Goal: Task Accomplishment & Management: Use online tool/utility

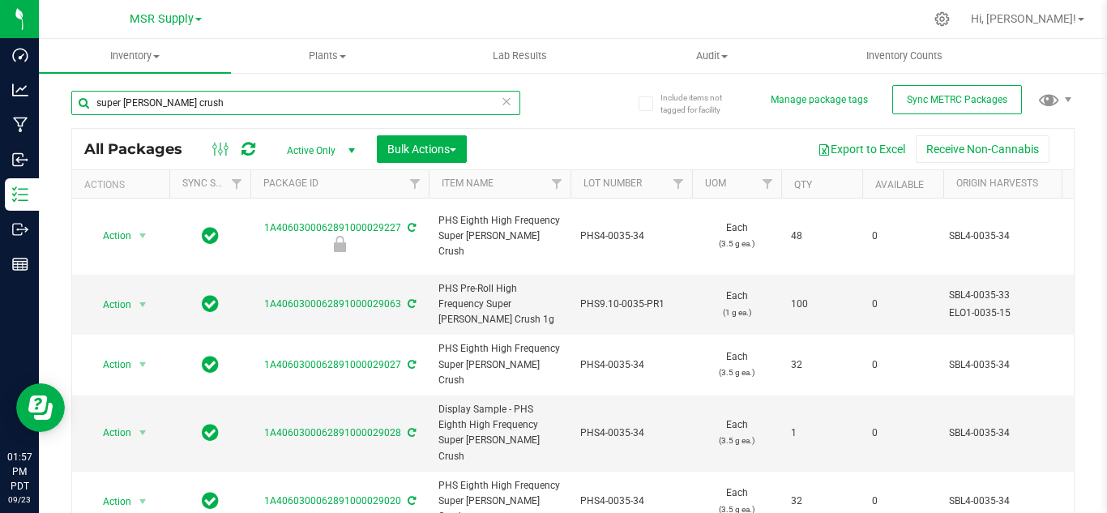
click at [200, 109] on input "super [PERSON_NAME] crush" at bounding box center [295, 103] width 449 height 24
type input "s"
type input "alpine"
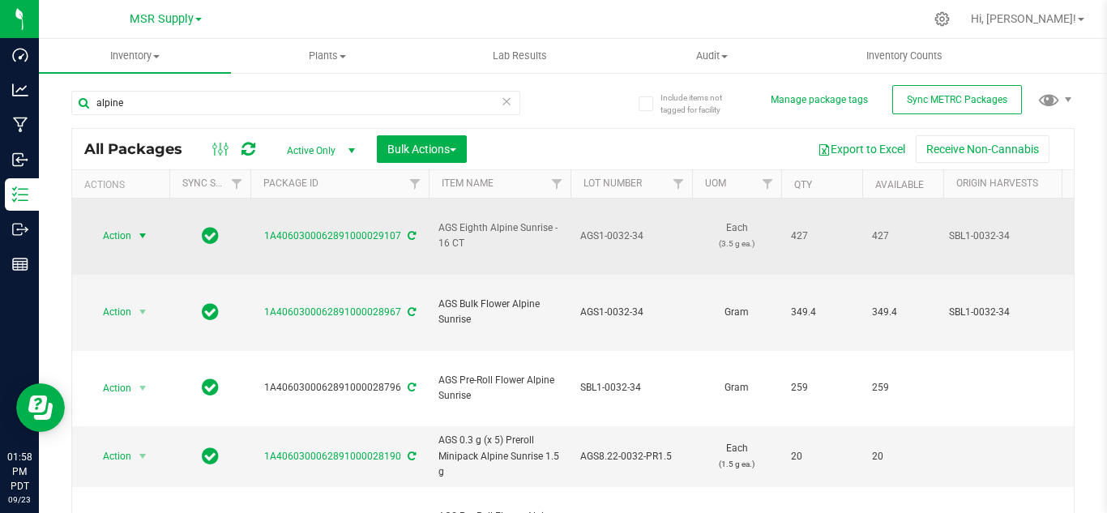
click at [136, 225] on span "select" at bounding box center [143, 236] width 20 height 23
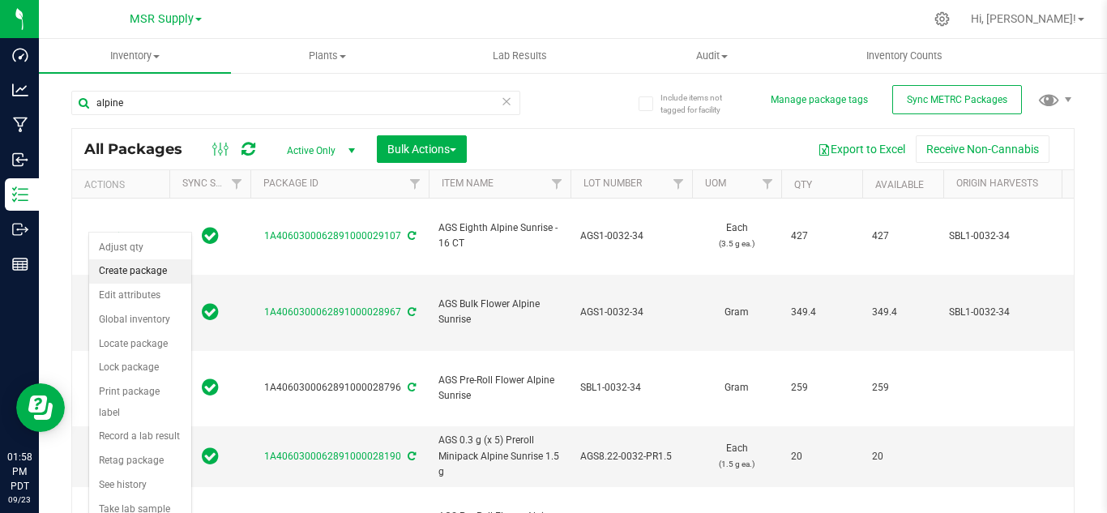
click at [147, 272] on li "Create package" at bounding box center [140, 271] width 102 height 24
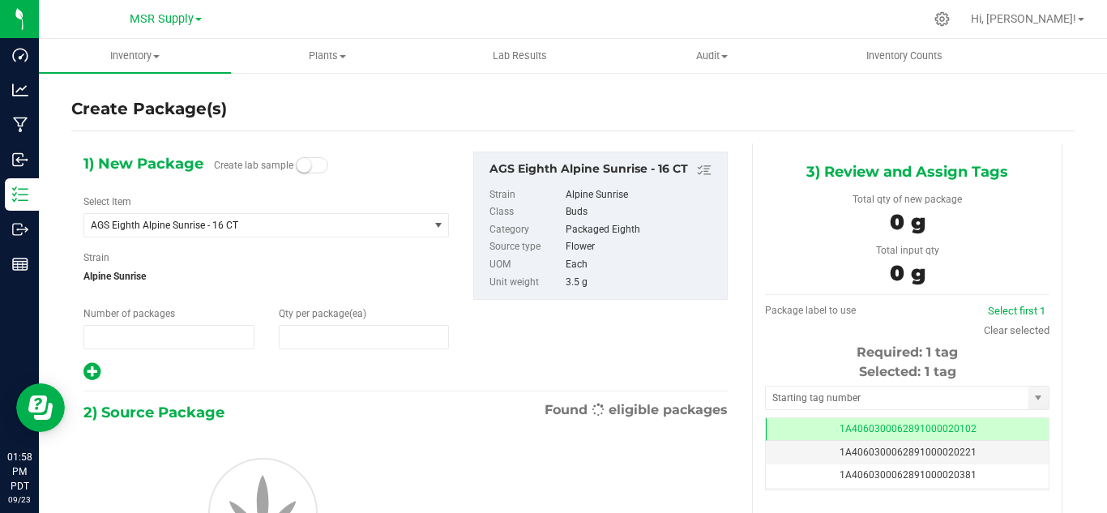
type input "1"
type input "0"
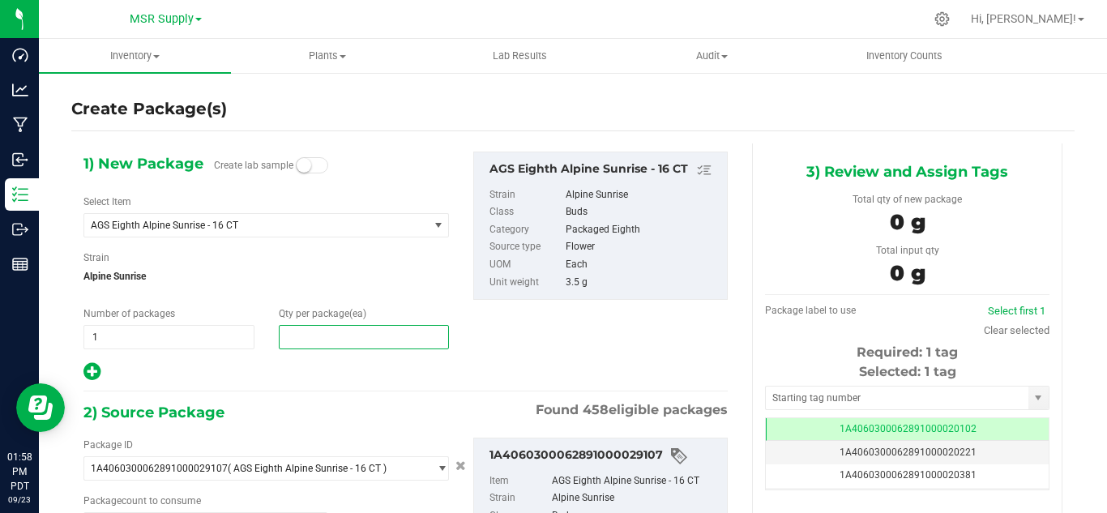
click at [340, 334] on span at bounding box center [364, 337] width 171 height 24
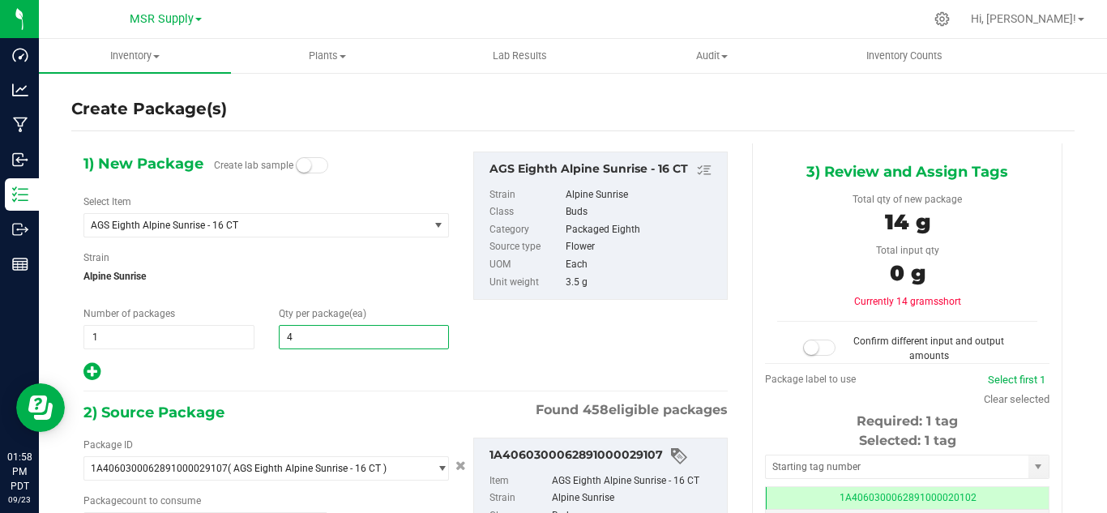
type input "48"
click at [327, 404] on div "2) Source Package Found 458 eligible packages" at bounding box center [405, 412] width 644 height 24
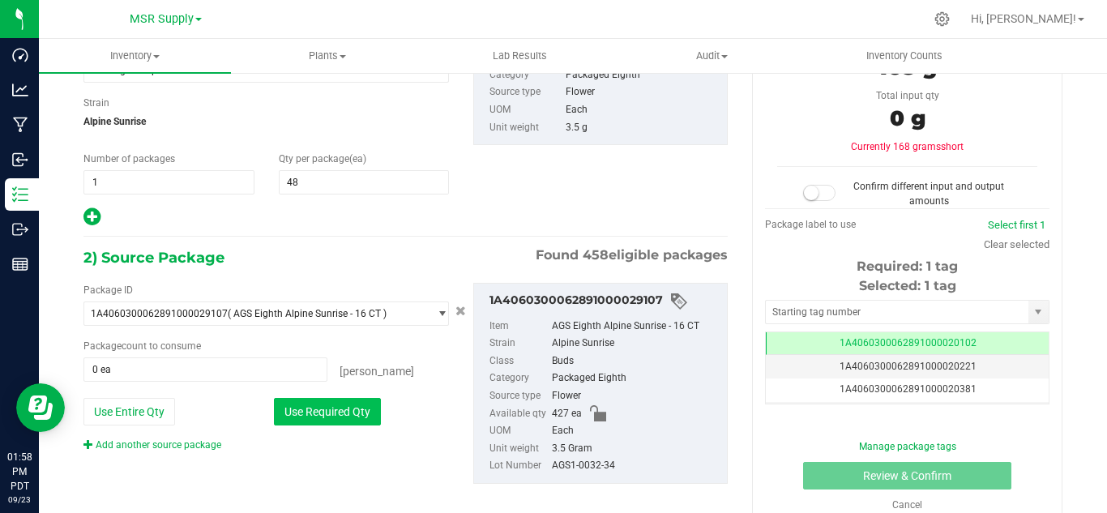
scroll to position [162, 0]
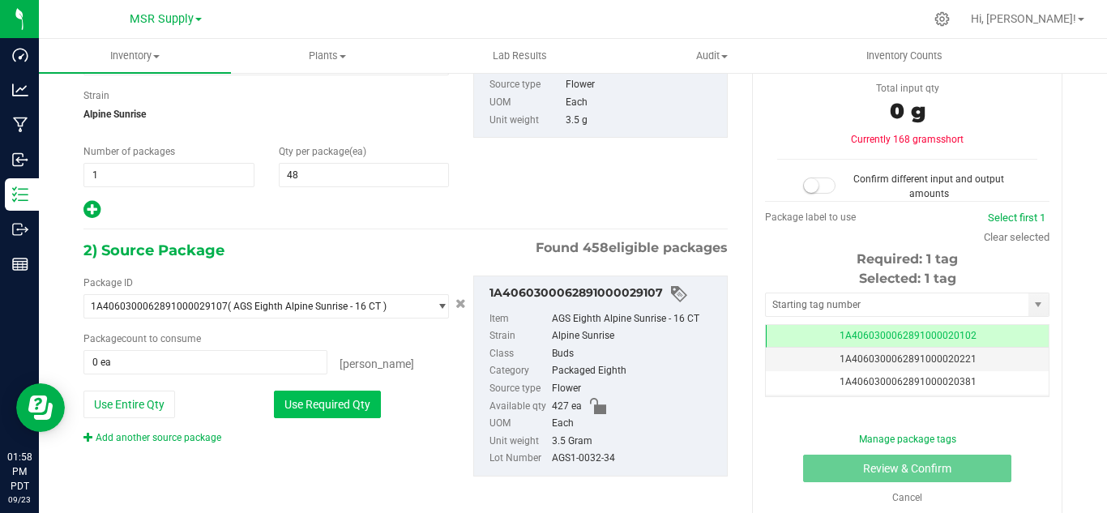
click at [316, 392] on button "Use Required Qty" at bounding box center [327, 405] width 107 height 28
type input "48 ea"
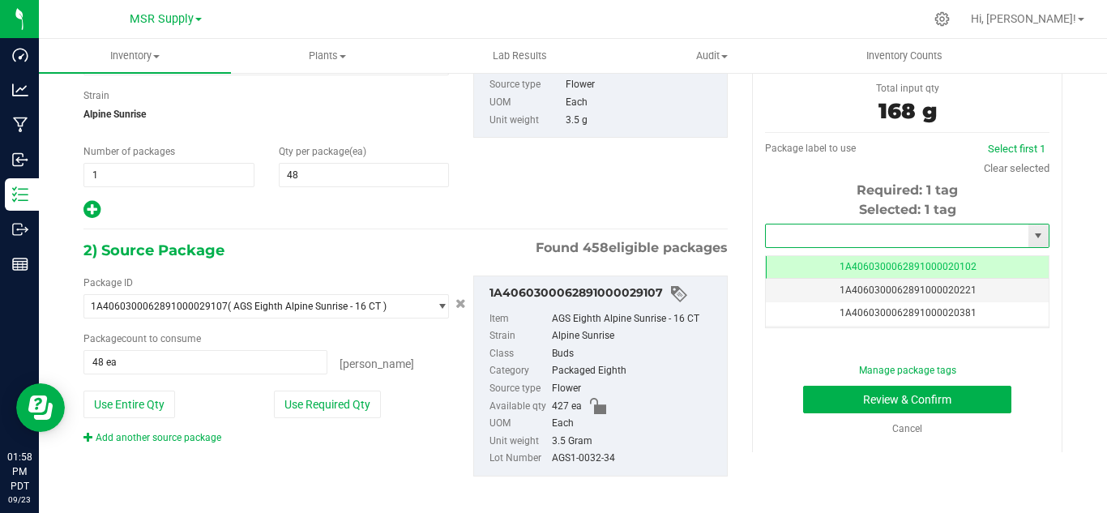
click at [814, 229] on input "text" at bounding box center [897, 236] width 263 height 23
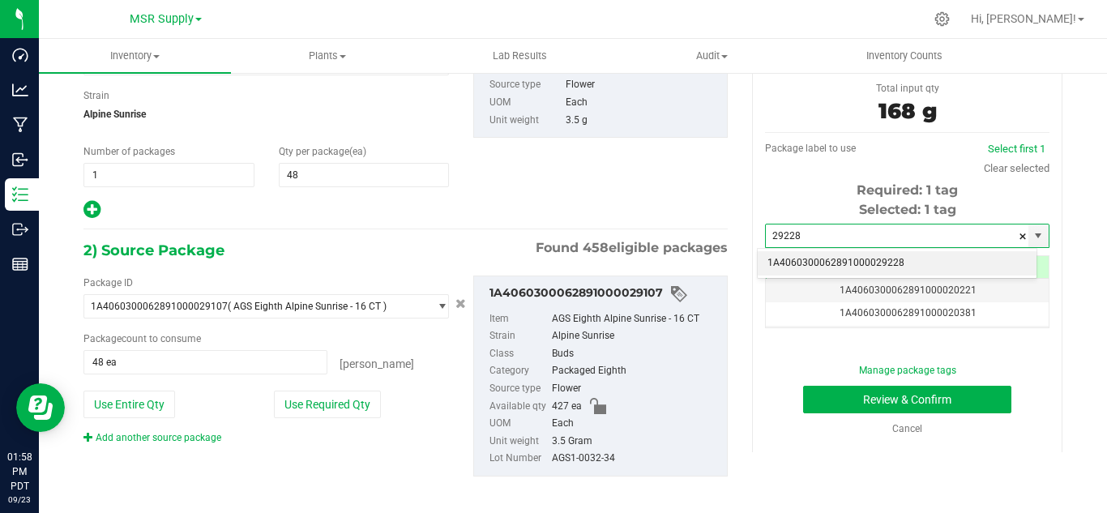
click at [841, 267] on li "1A4060300062891000029228" at bounding box center [897, 263] width 279 height 24
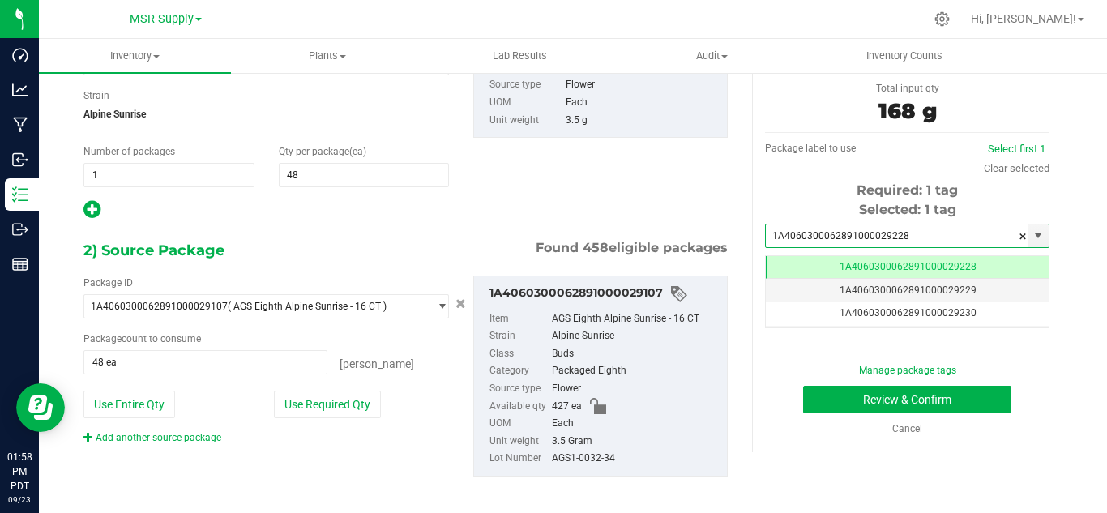
scroll to position [0, -1]
type input "1A4060300062891000029228"
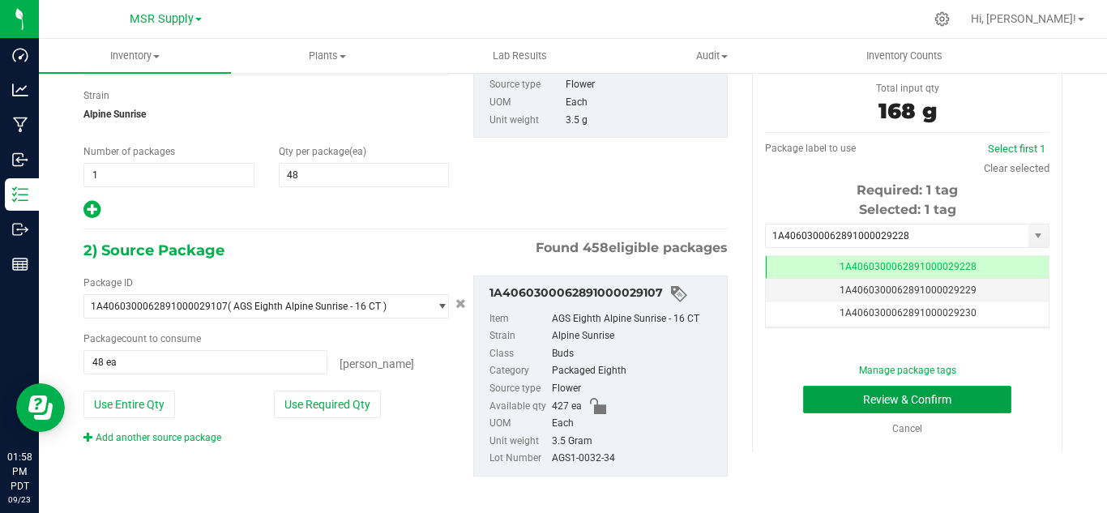
click at [913, 400] on button "Review & Confirm" at bounding box center [907, 400] width 208 height 28
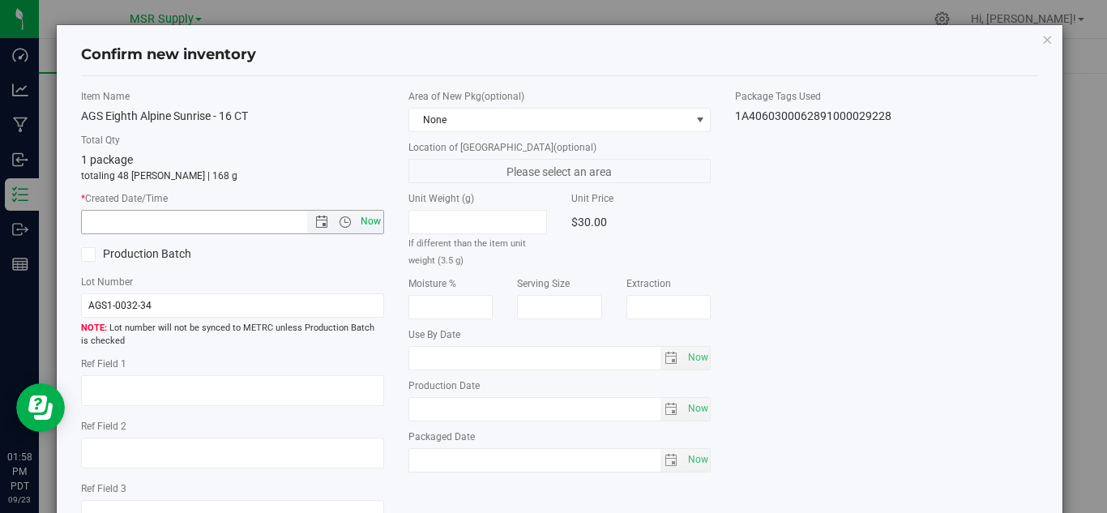
click at [362, 223] on span "Now" at bounding box center [371, 222] width 28 height 24
type input "[DATE] 1:58 PM"
click at [692, 463] on span "Now" at bounding box center [698, 460] width 28 height 24
type input "[DATE]"
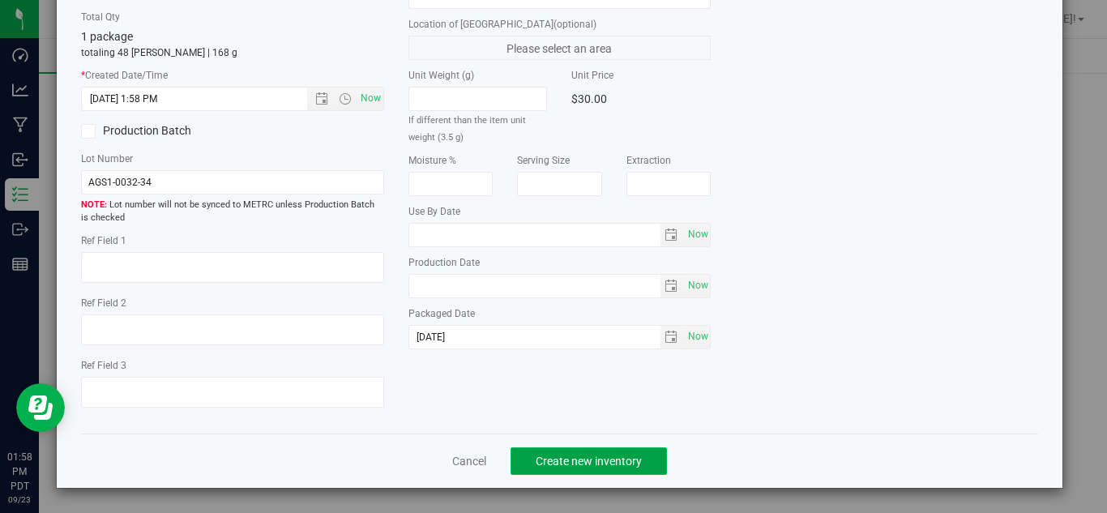
click at [648, 460] on button "Create new inventory" at bounding box center [589, 461] width 156 height 28
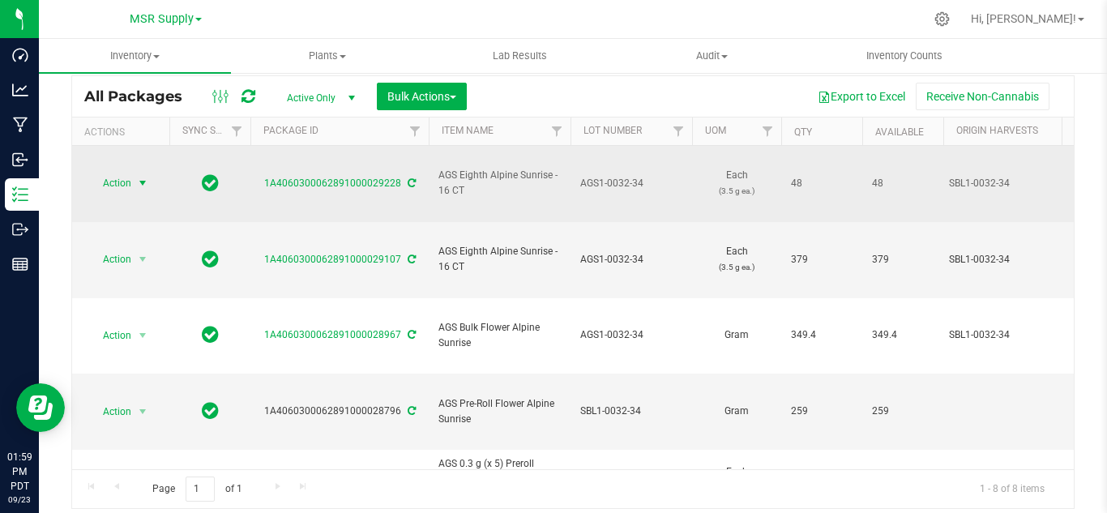
click at [143, 177] on span "select" at bounding box center [142, 183] width 13 height 13
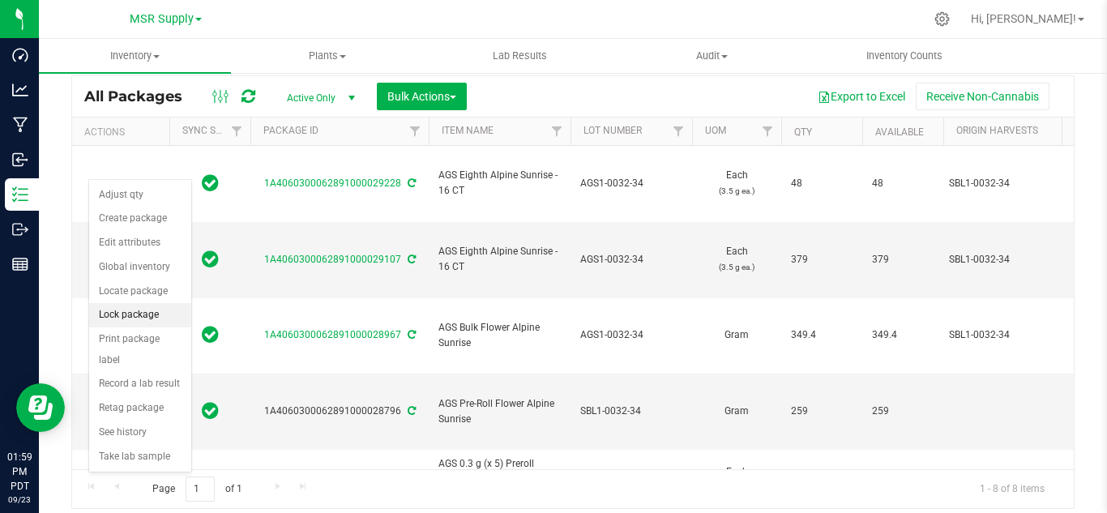
click at [166, 319] on li "Lock package" at bounding box center [140, 315] width 102 height 24
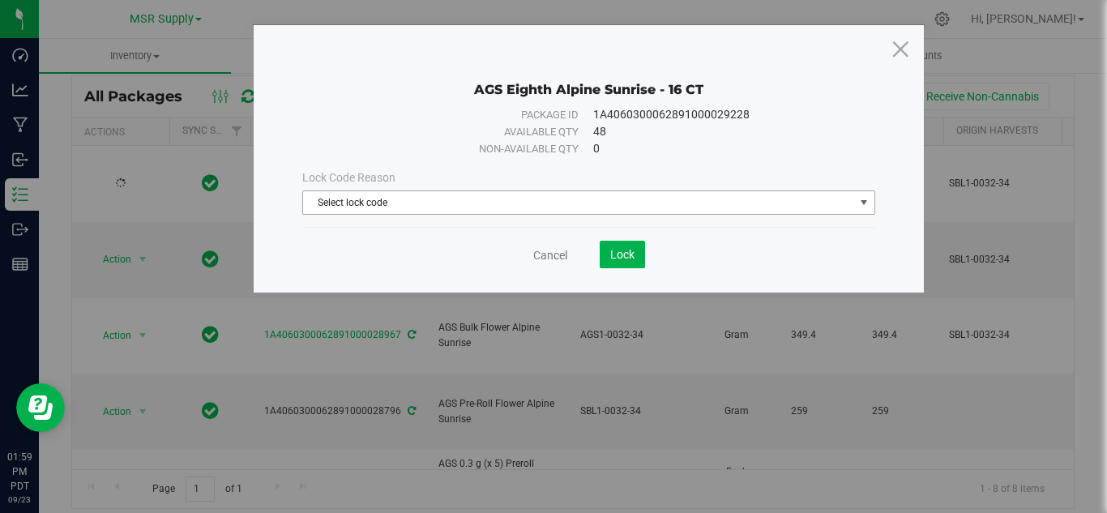
click at [478, 208] on span "Select lock code" at bounding box center [578, 202] width 551 height 23
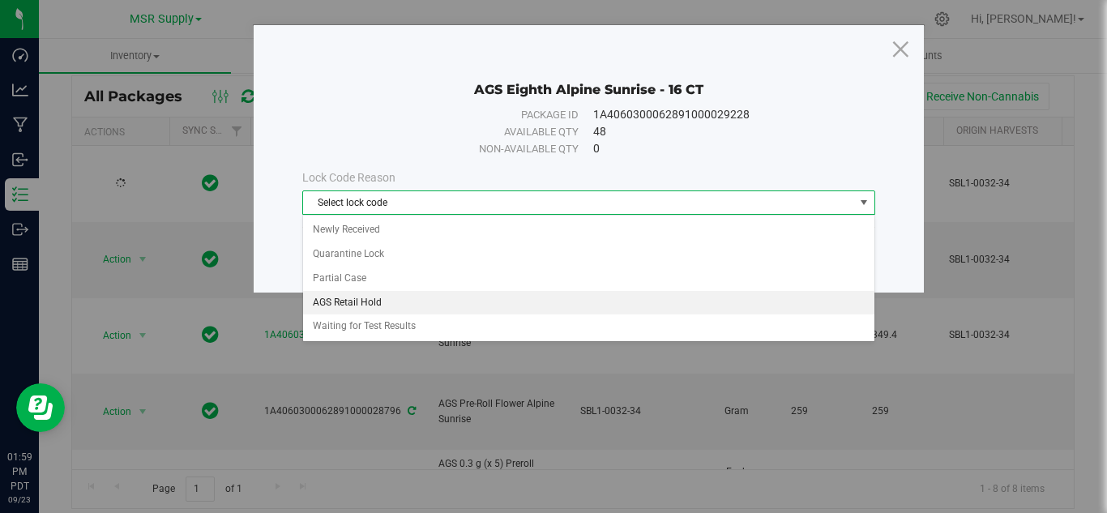
click at [367, 310] on li "AGS Retail Hold" at bounding box center [588, 303] width 571 height 24
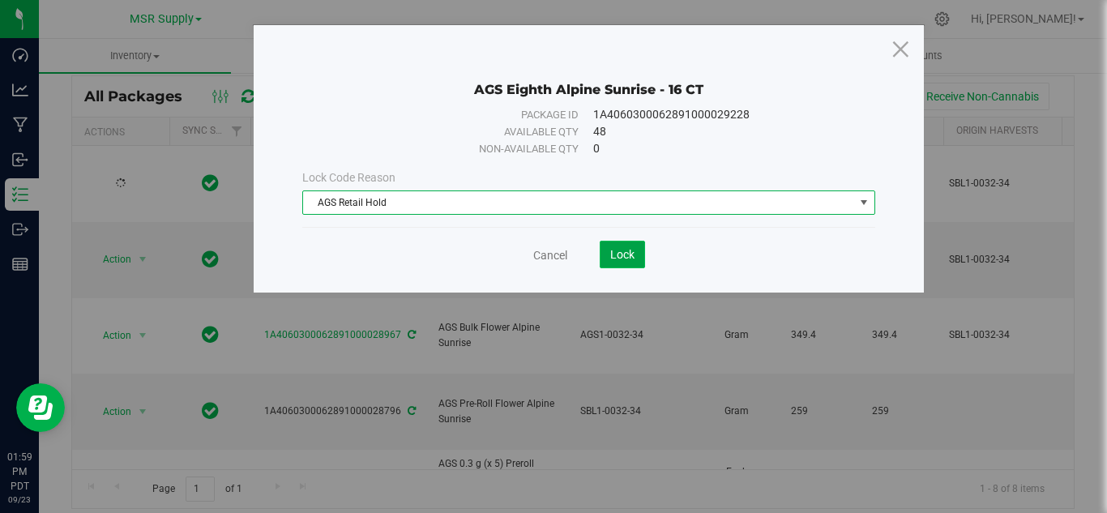
click at [629, 256] on span "Lock" at bounding box center [622, 254] width 24 height 13
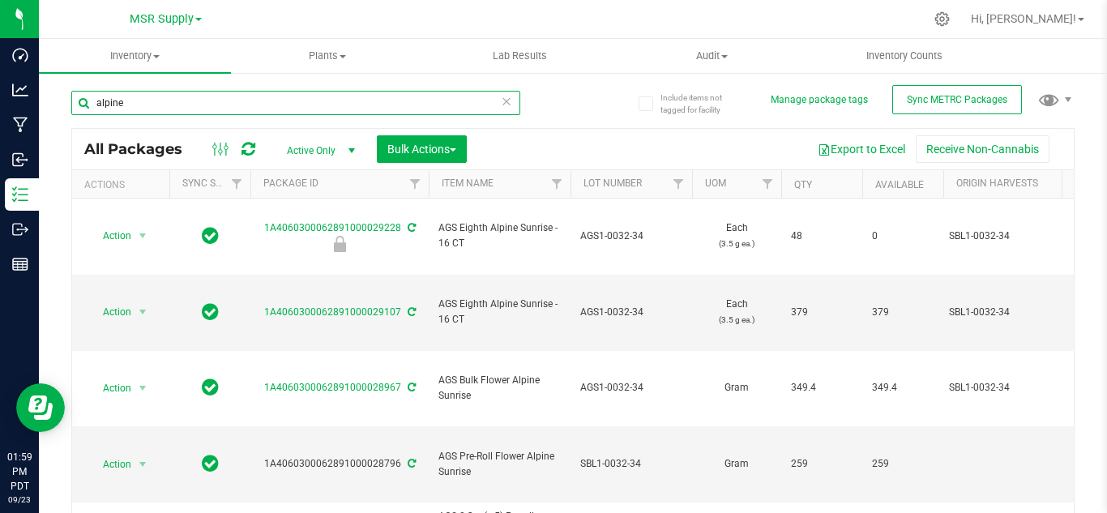
click at [197, 96] on input "alpine" at bounding box center [295, 103] width 449 height 24
type input "a"
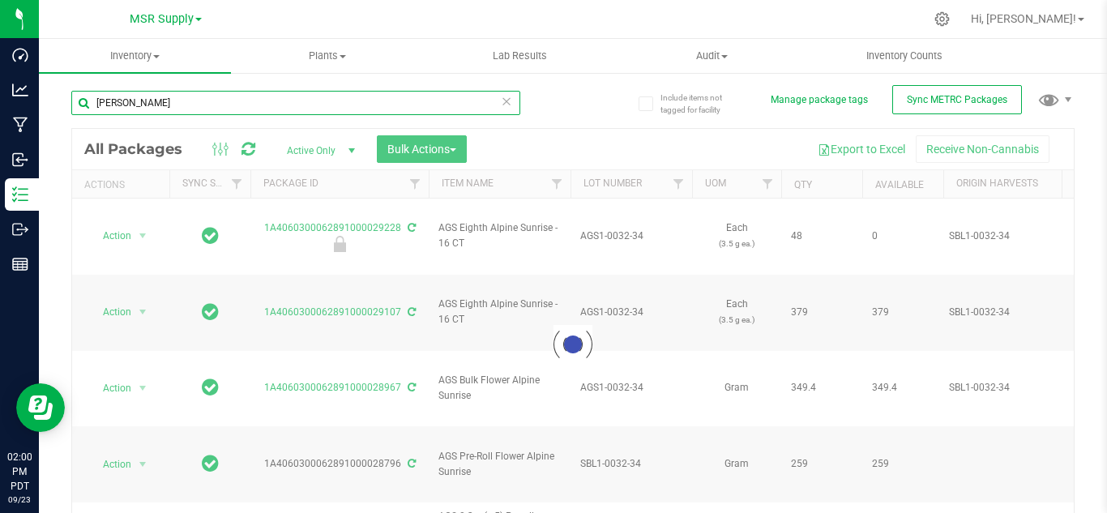
type input "[PERSON_NAME]"
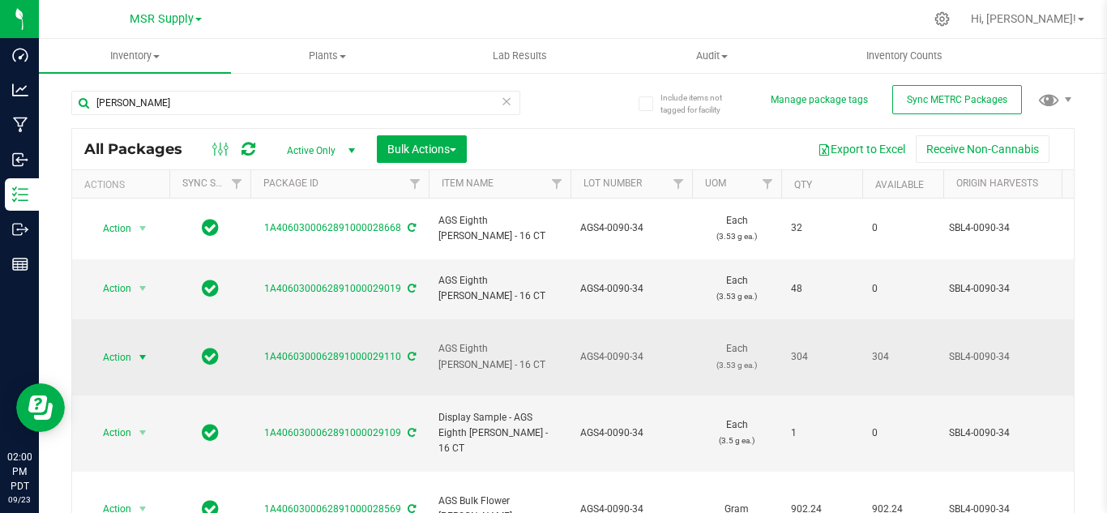
click at [135, 346] on span "select" at bounding box center [143, 357] width 20 height 23
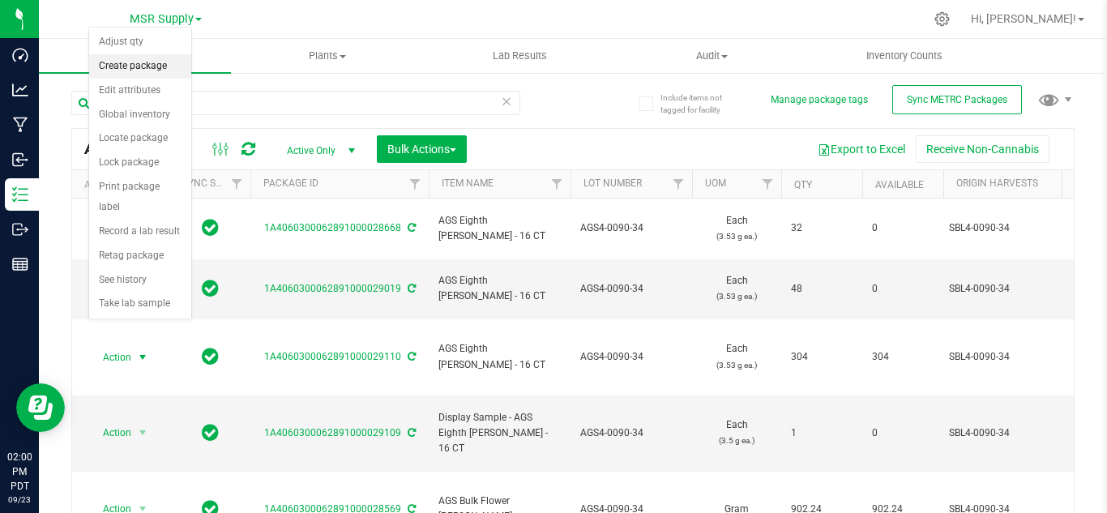
click at [130, 70] on li "Create package" at bounding box center [140, 66] width 102 height 24
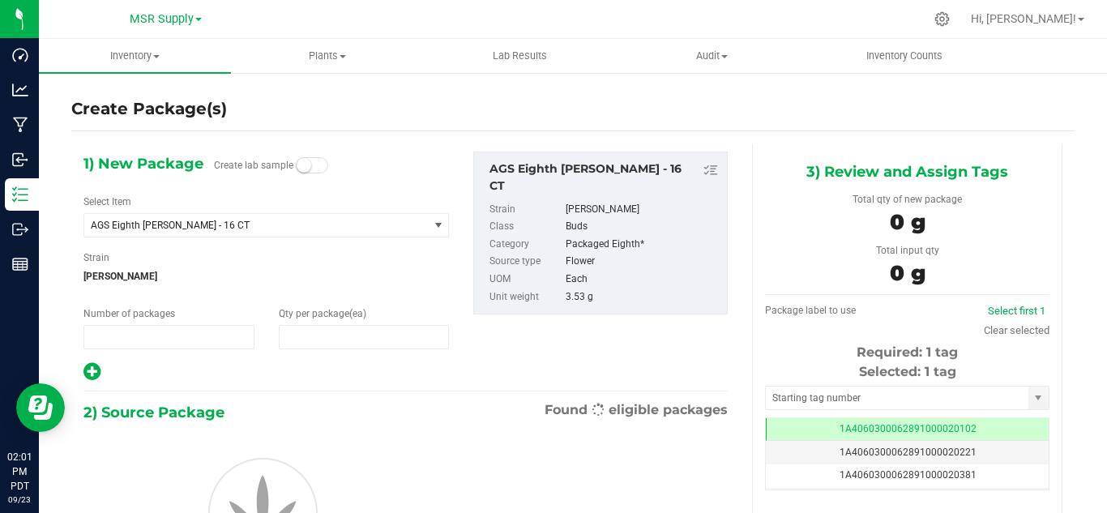
type input "1"
type input "0"
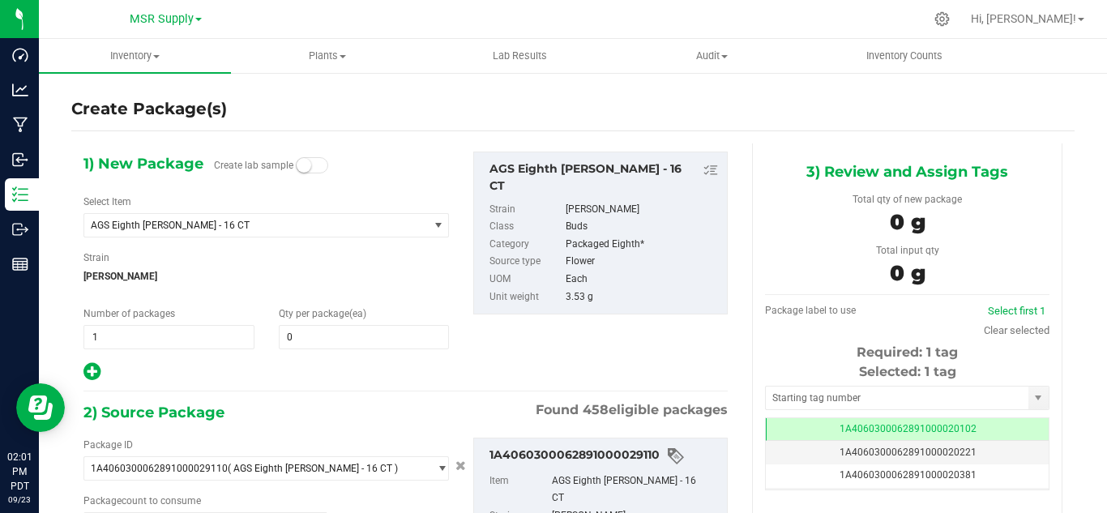
type input "0 ea"
click at [323, 335] on span "0 0" at bounding box center [364, 337] width 171 height 24
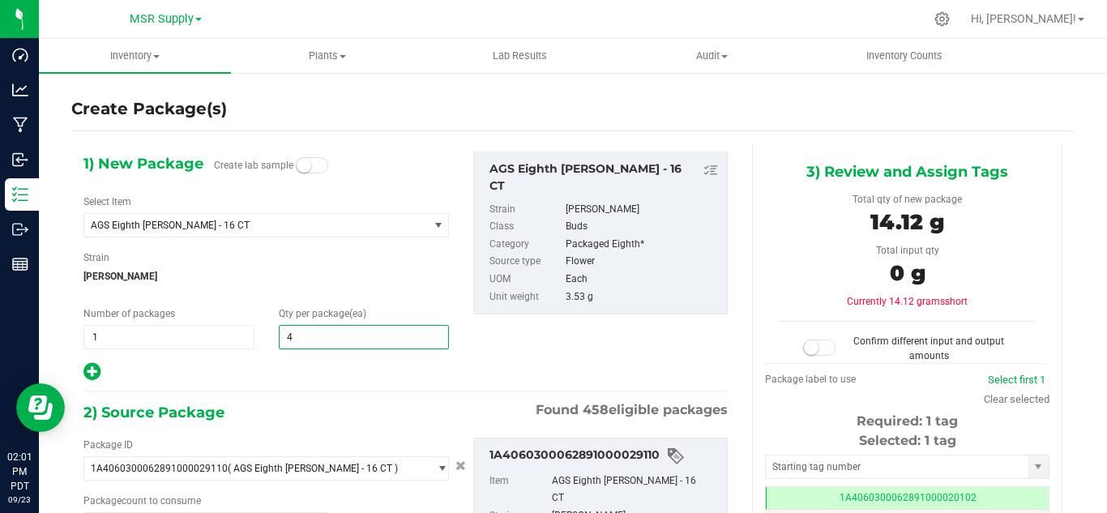
type input "48"
click at [338, 366] on div at bounding box center [266, 372] width 366 height 21
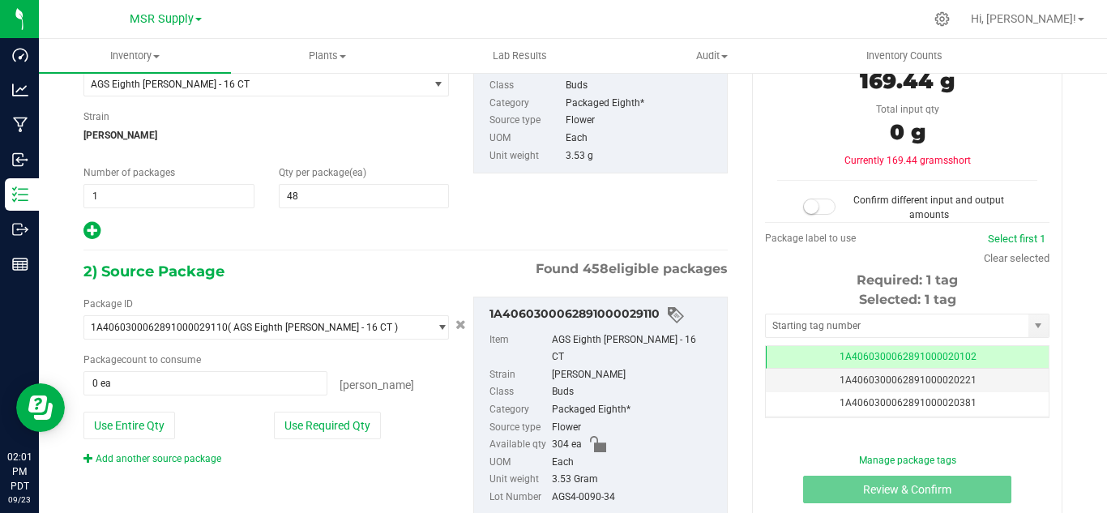
scroll to position [162, 0]
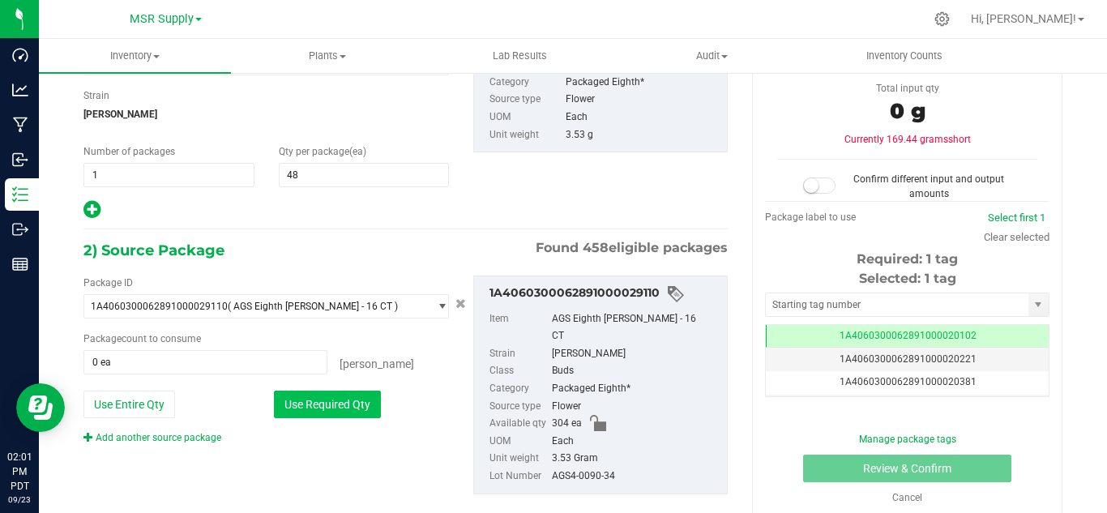
click at [349, 400] on button "Use Required Qty" at bounding box center [327, 405] width 107 height 28
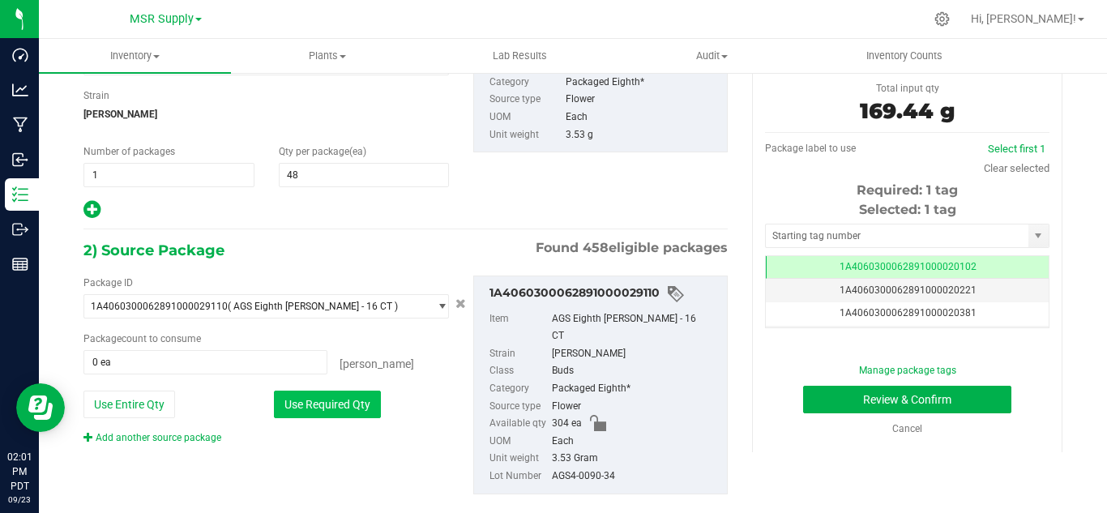
type input "48 ea"
click at [857, 243] on input "text" at bounding box center [897, 236] width 263 height 23
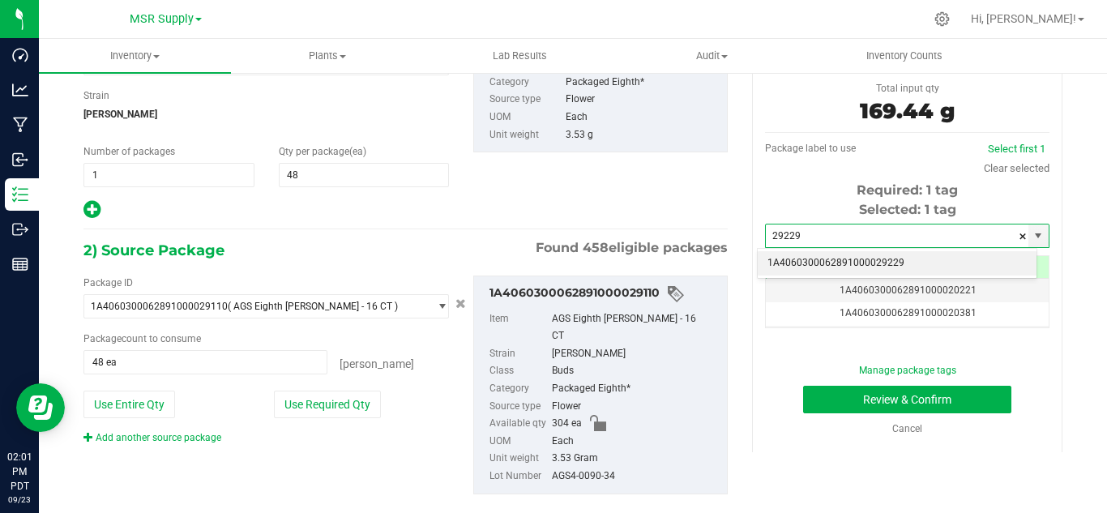
click at [864, 257] on li "1A4060300062891000029229" at bounding box center [897, 263] width 279 height 24
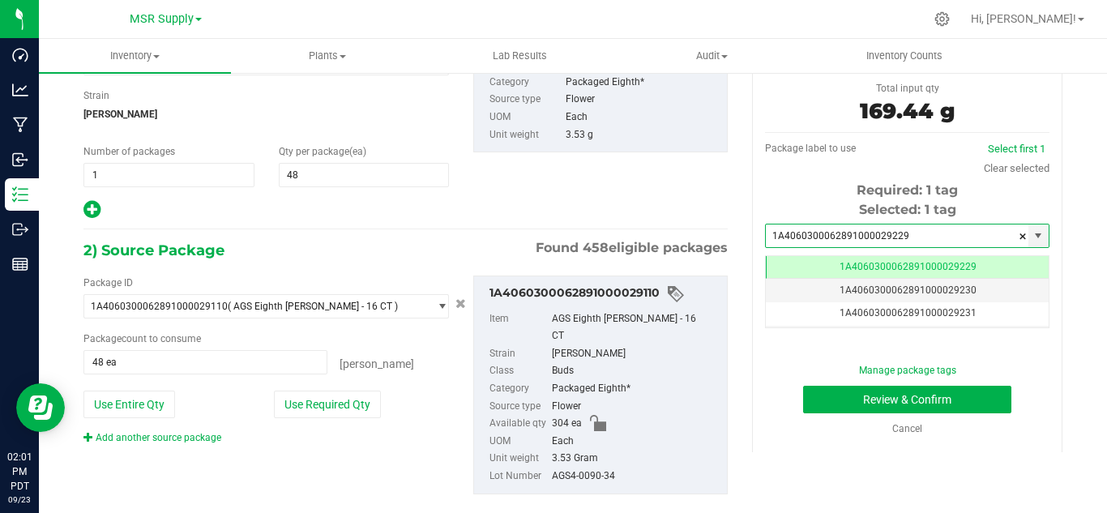
scroll to position [0, -1]
type input "1A4060300062891000029229"
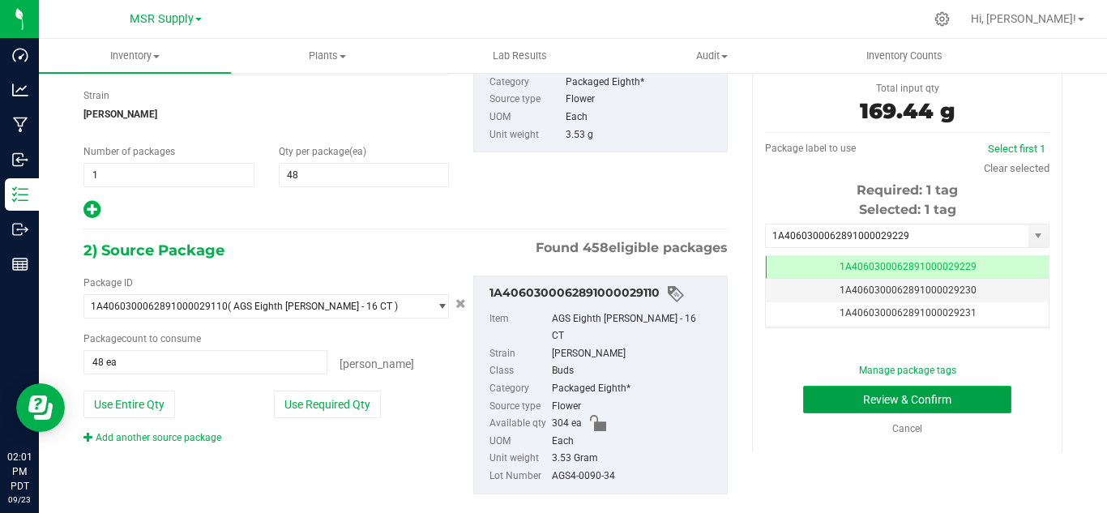
click at [978, 403] on button "Review & Confirm" at bounding box center [907, 400] width 208 height 28
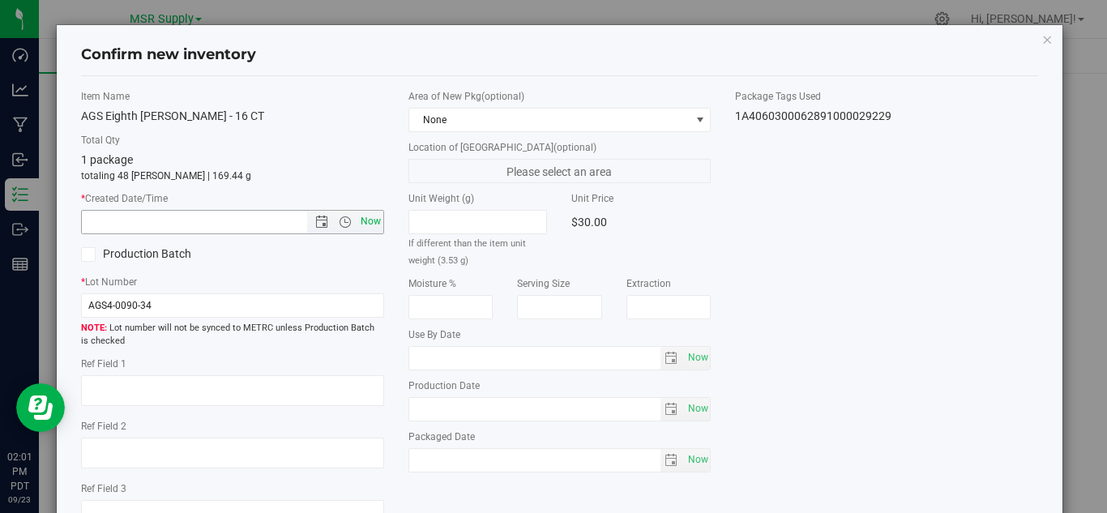
click at [373, 225] on span "Now" at bounding box center [371, 222] width 28 height 24
type input "[DATE] 2:01 PM"
click at [695, 462] on span "Now" at bounding box center [698, 460] width 28 height 24
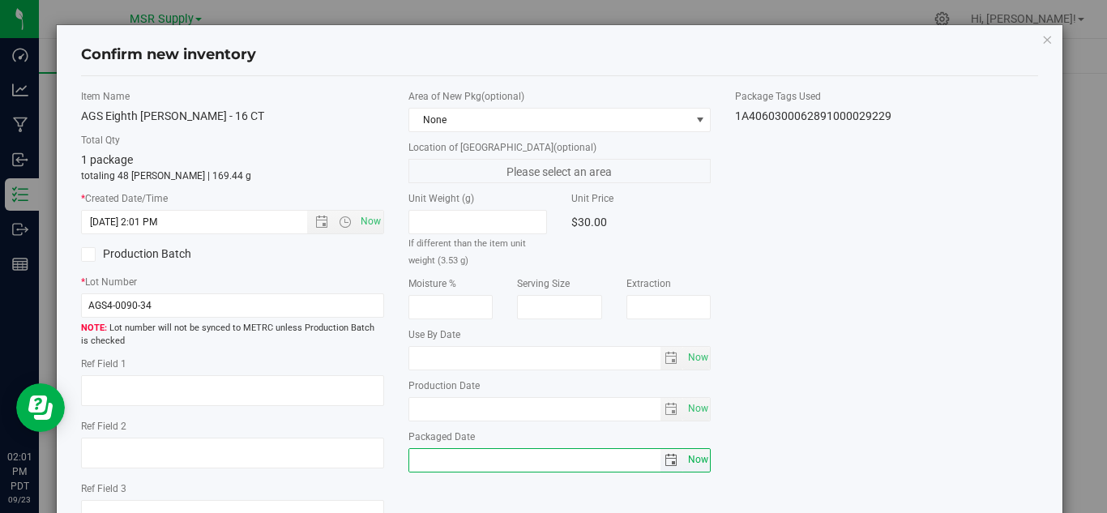
type input "[DATE]"
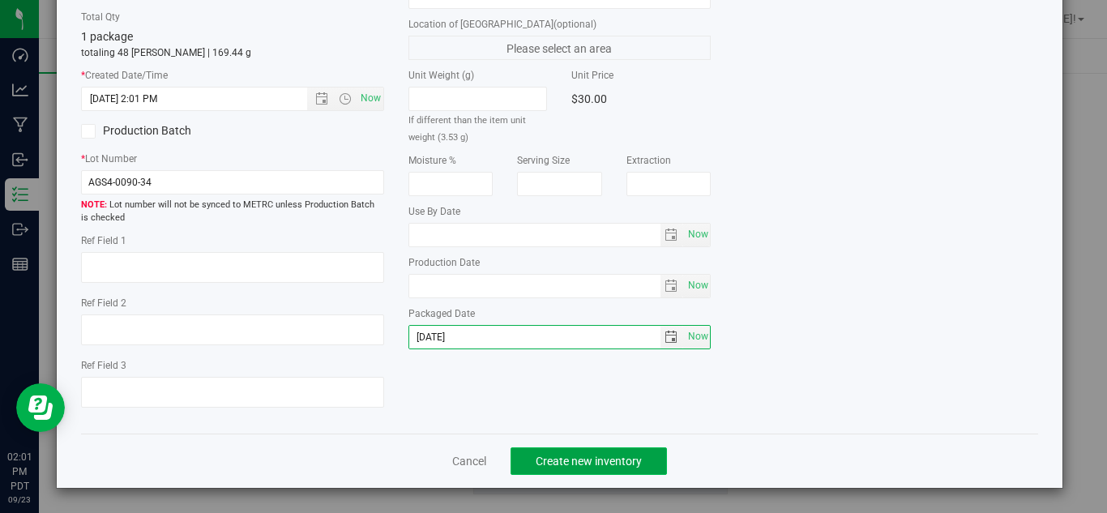
click at [649, 463] on button "Create new inventory" at bounding box center [589, 461] width 156 height 28
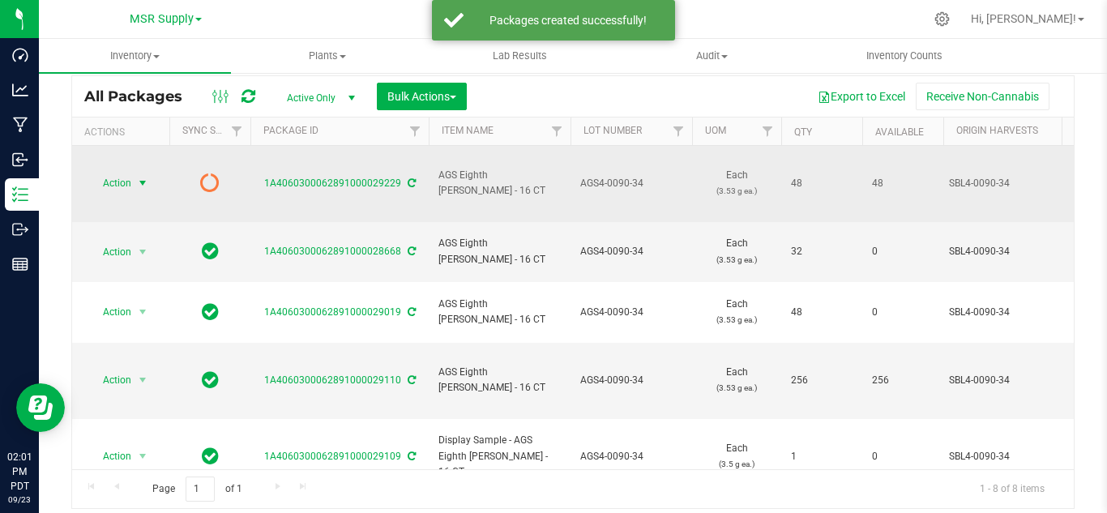
click at [137, 177] on span "select" at bounding box center [142, 183] width 13 height 13
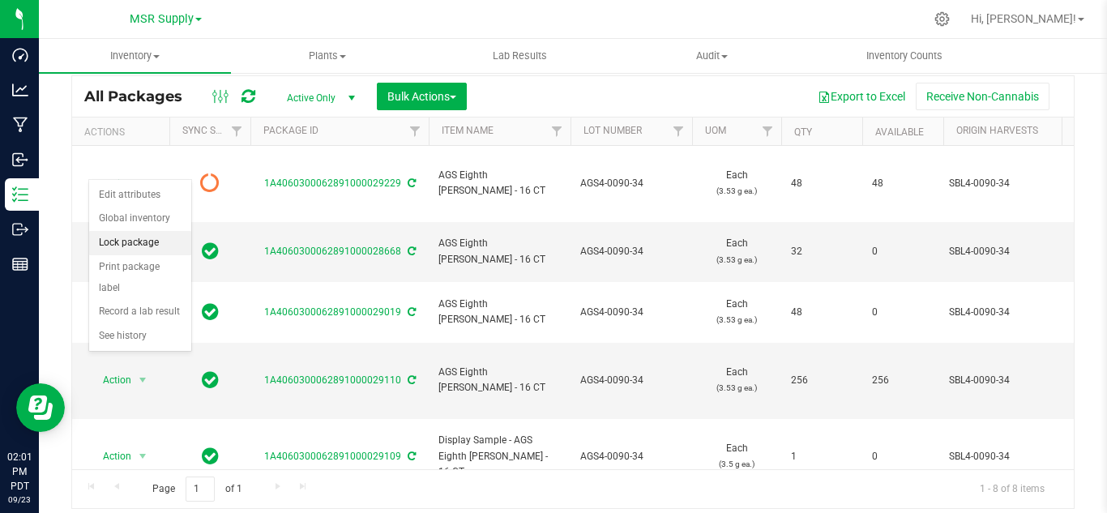
click at [143, 240] on li "Lock package" at bounding box center [140, 243] width 102 height 24
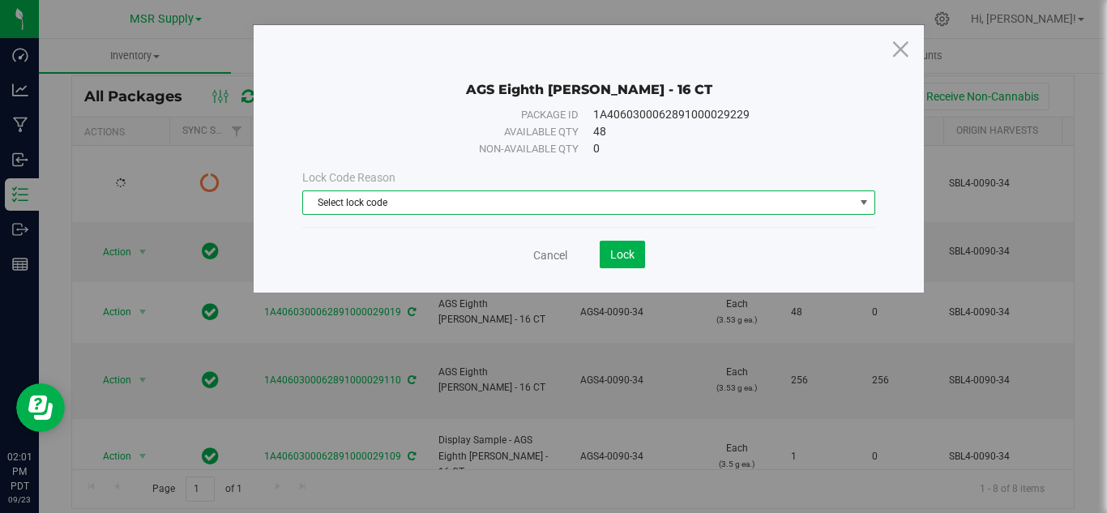
click at [631, 199] on span "Select lock code" at bounding box center [578, 202] width 551 height 23
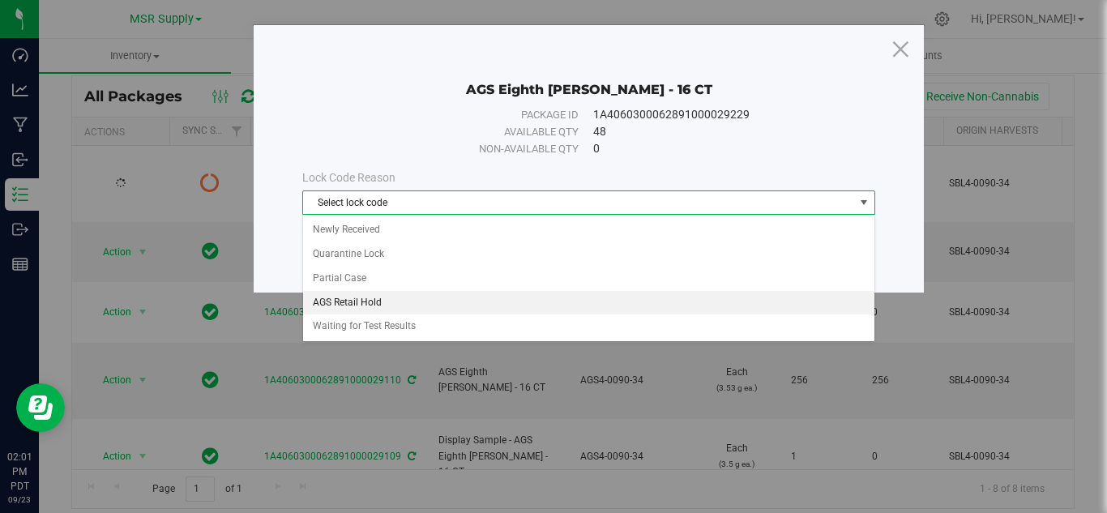
click at [367, 305] on li "AGS Retail Hold" at bounding box center [588, 303] width 571 height 24
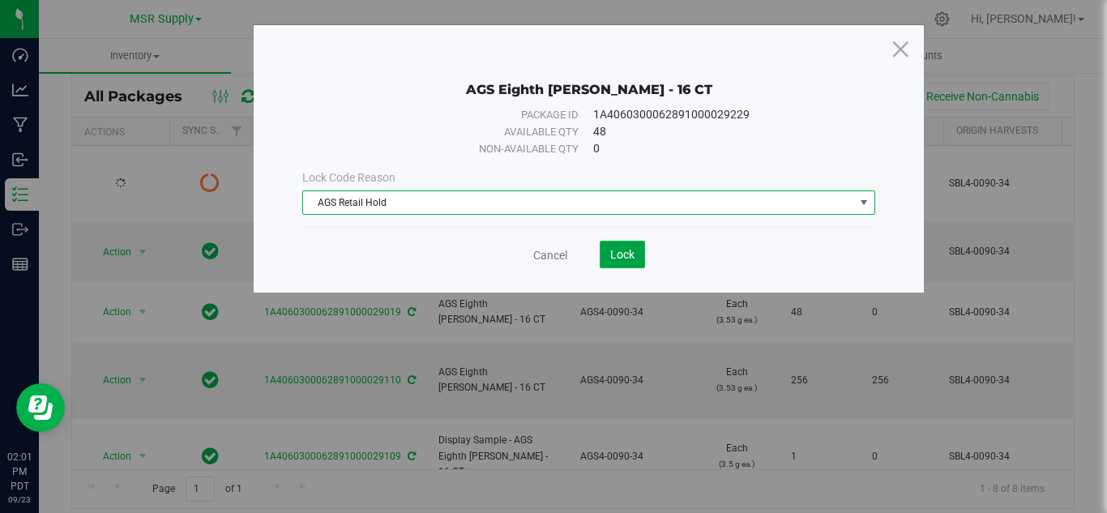
click at [630, 245] on button "Lock" at bounding box center [622, 255] width 45 height 28
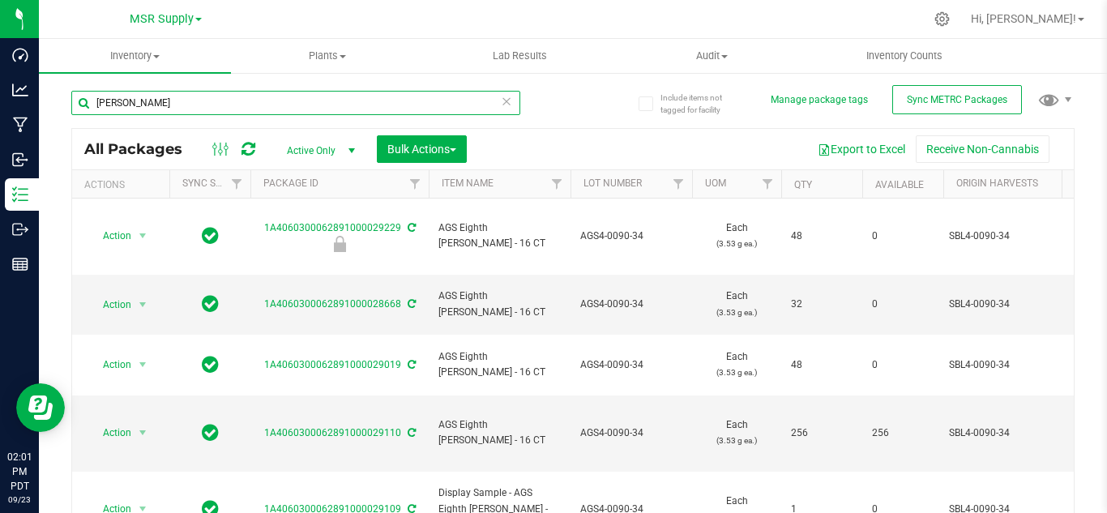
click at [190, 97] on input "[PERSON_NAME]" at bounding box center [295, 103] width 449 height 24
type input "s"
type input "[MEDICAL_DATA]"
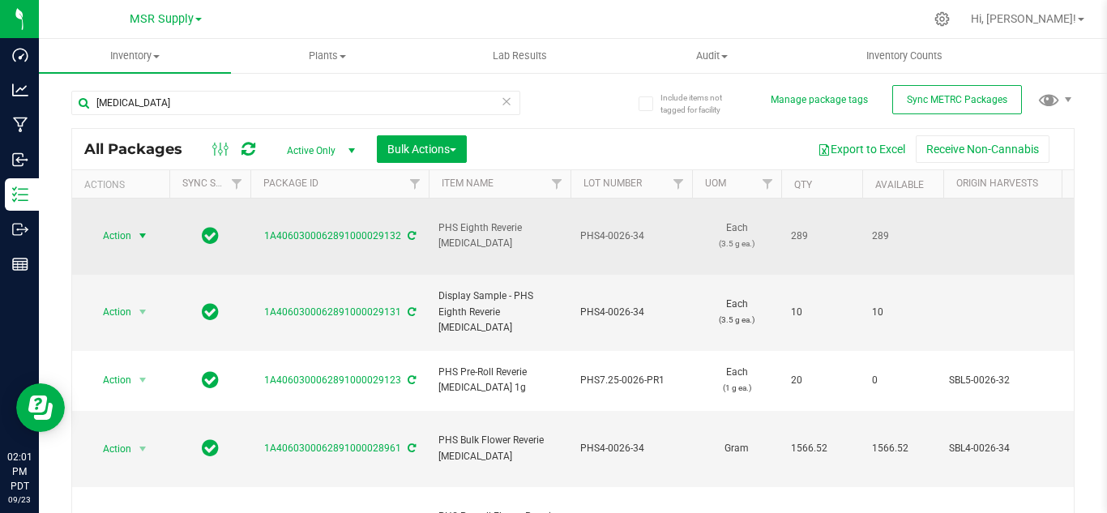
click at [127, 225] on span "Action" at bounding box center [110, 236] width 44 height 23
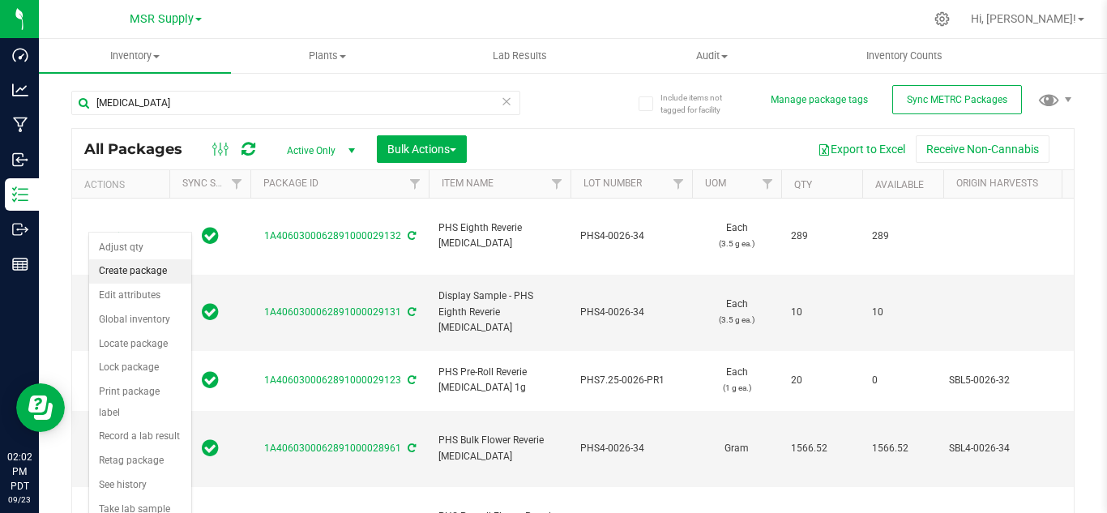
click at [143, 267] on li "Create package" at bounding box center [140, 271] width 102 height 24
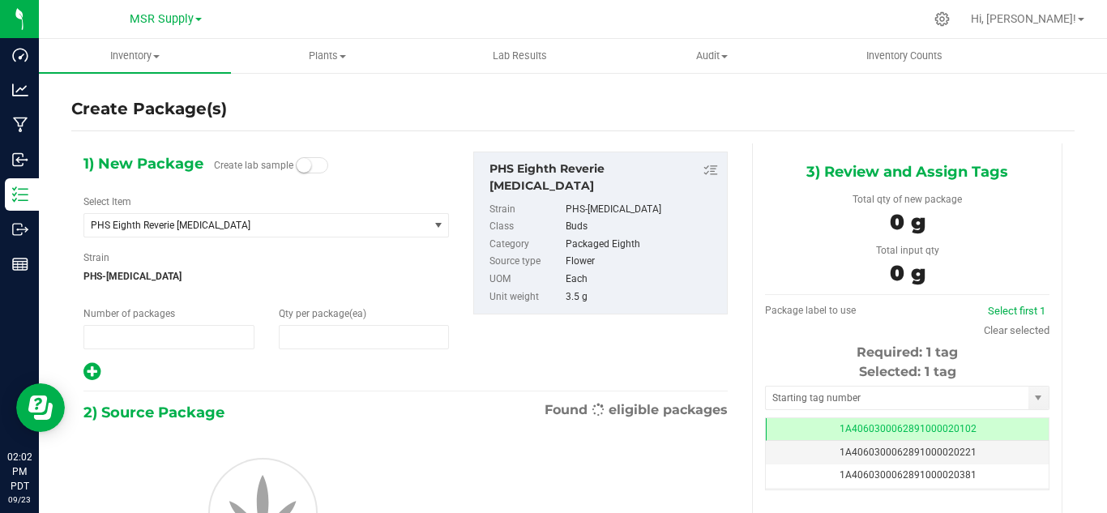
type input "1"
type input "0"
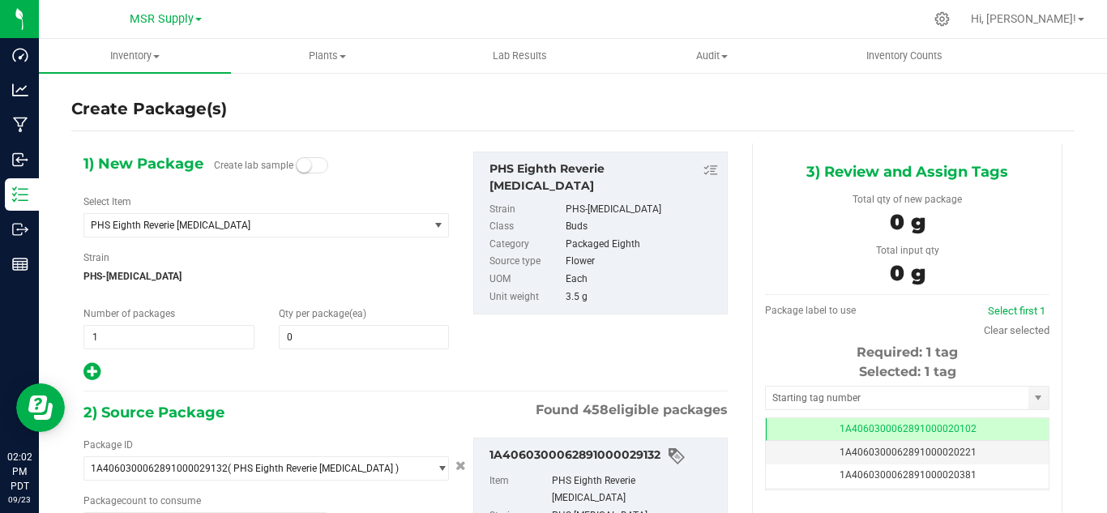
type input "0 ea"
click at [301, 327] on span at bounding box center [364, 337] width 171 height 24
type input "23"
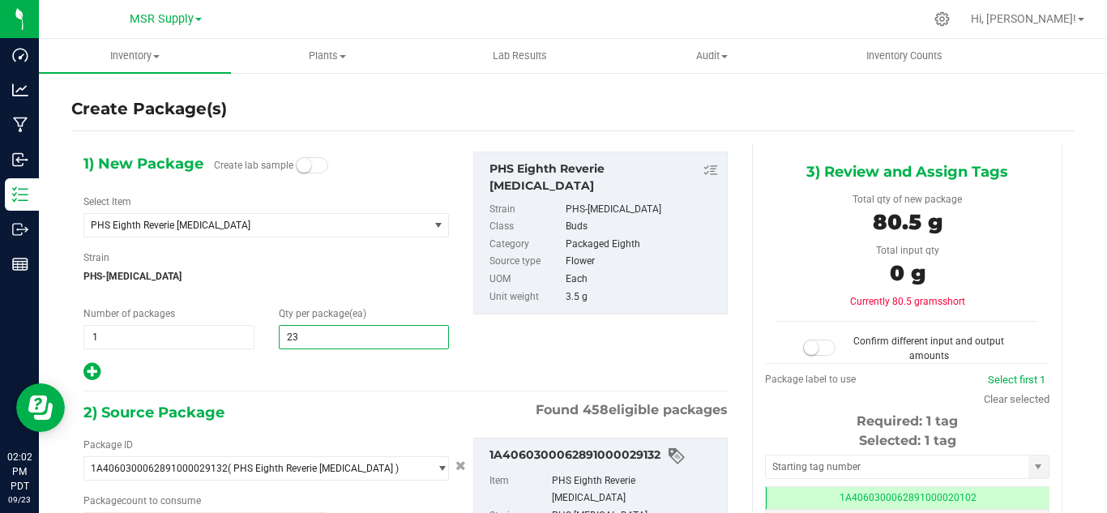
type input "23"
click at [544, 395] on div "1) New Package Create lab sample Select Item PHS Eighth Reverie [MEDICAL_DATA] …" at bounding box center [405, 416] width 669 height 547
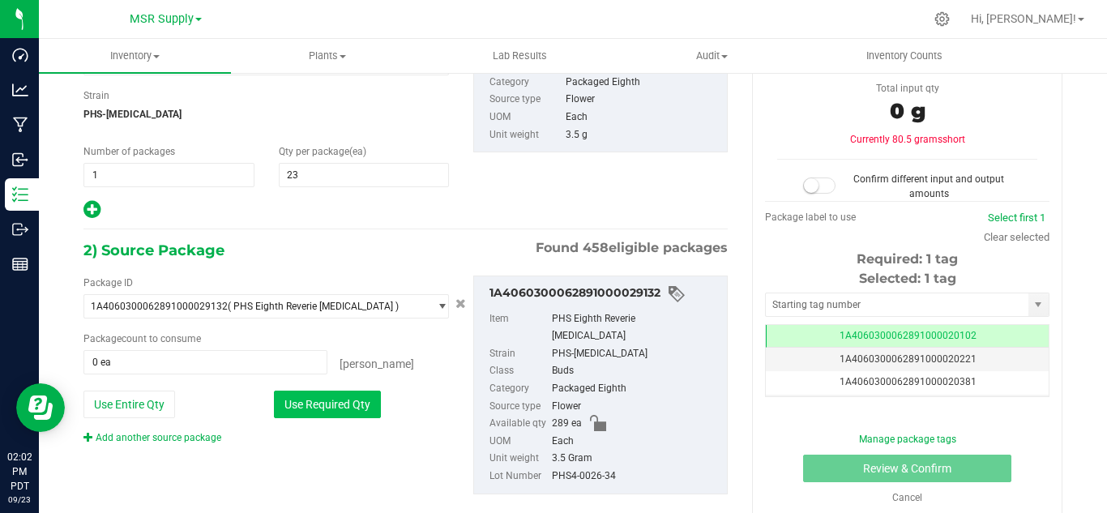
click at [336, 417] on button "Use Required Qty" at bounding box center [327, 405] width 107 height 28
type input "23 ea"
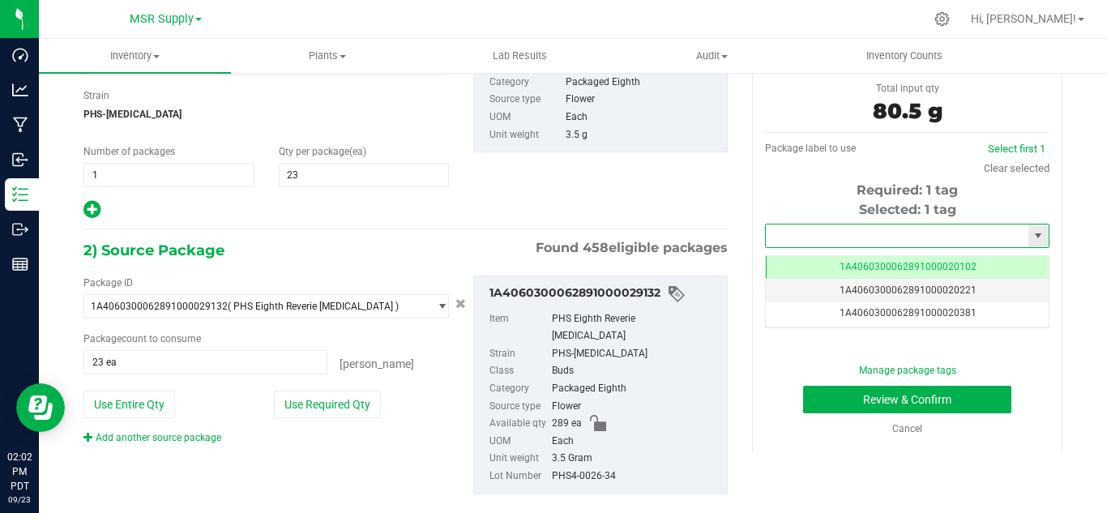
click at [839, 235] on input "text" at bounding box center [897, 236] width 263 height 23
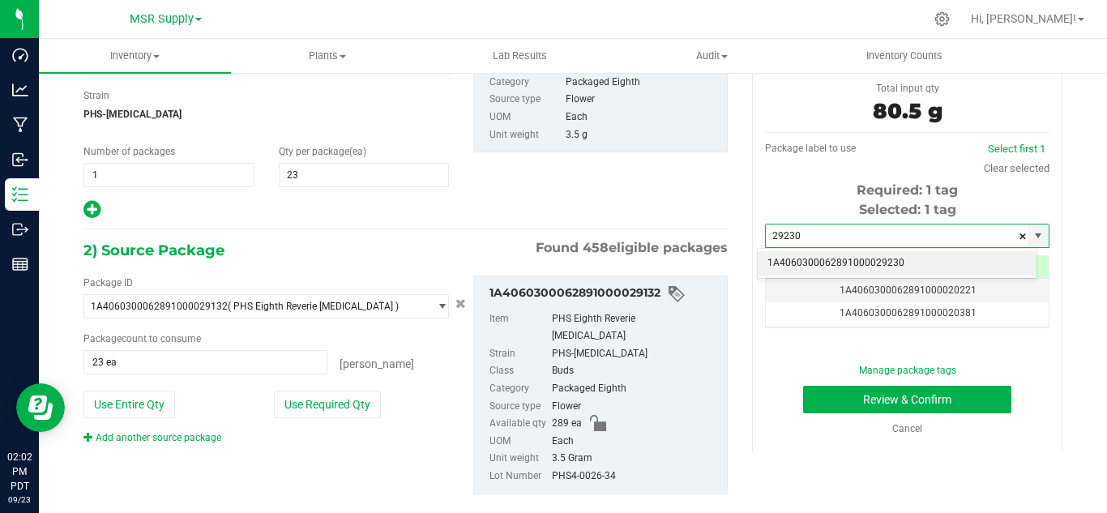
click at [859, 255] on li "1A4060300062891000029230" at bounding box center [897, 263] width 279 height 24
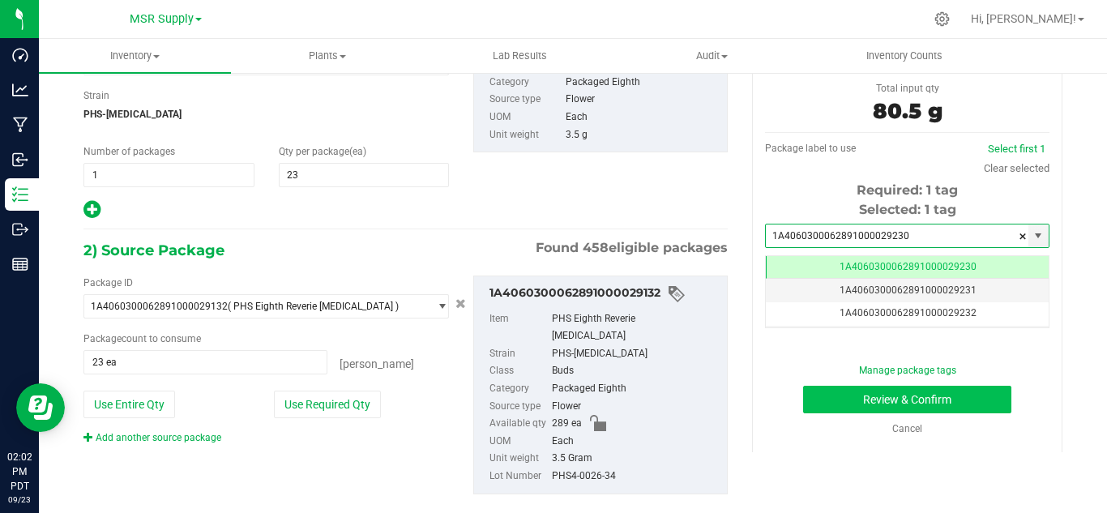
type input "1A4060300062891000029230"
click at [913, 411] on button "Review & Confirm" at bounding box center [907, 400] width 208 height 28
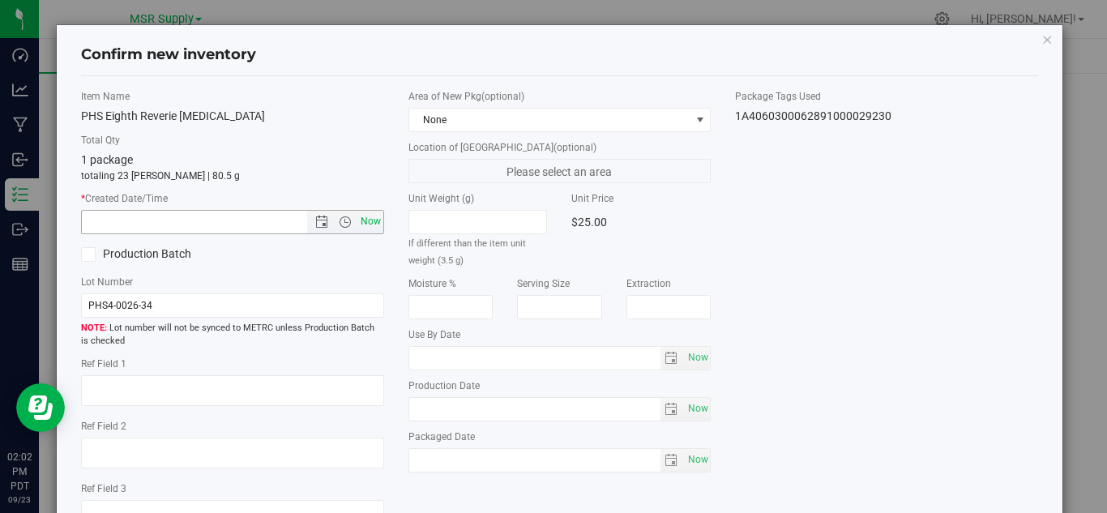
click at [367, 225] on span "Now" at bounding box center [371, 222] width 28 height 24
type input "[DATE] 2:02 PM"
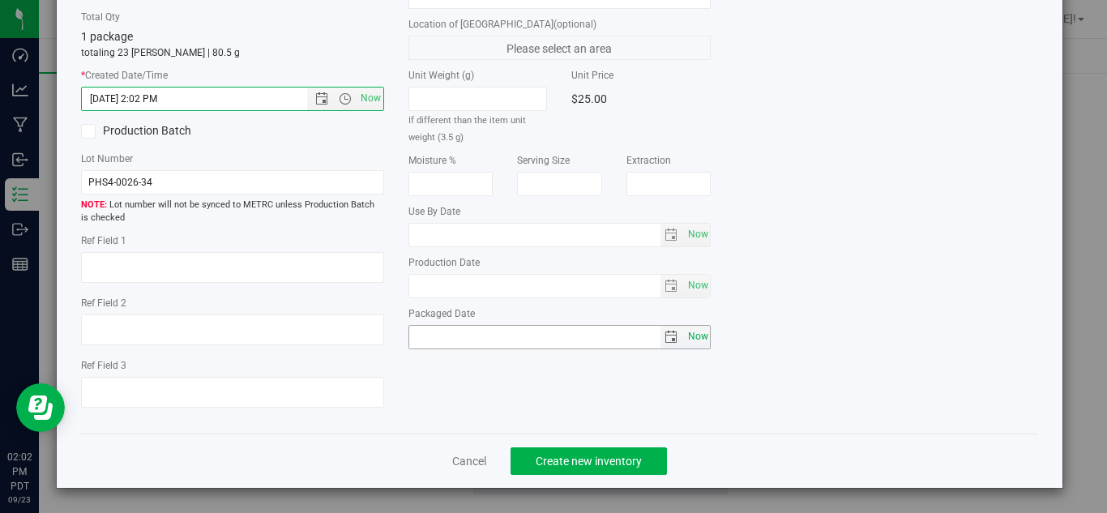
click at [695, 341] on span "Now" at bounding box center [698, 337] width 28 height 24
type input "[DATE]"
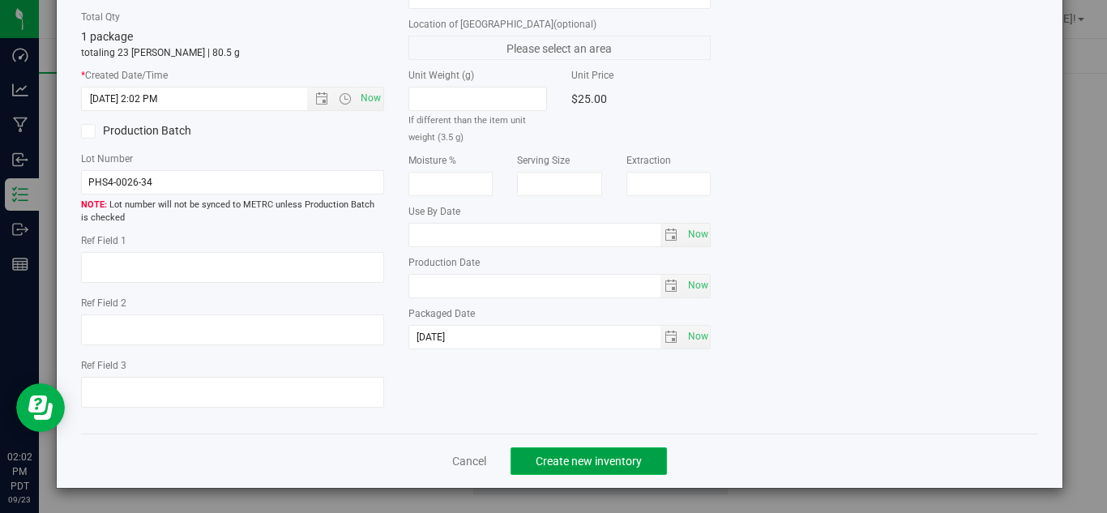
click at [599, 459] on span "Create new inventory" at bounding box center [589, 461] width 106 height 13
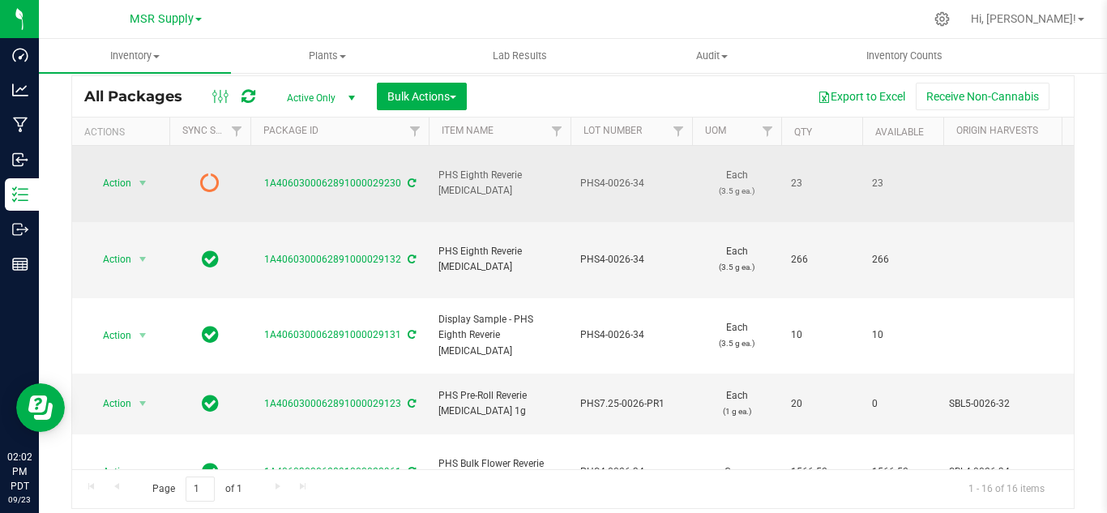
click at [413, 176] on div "1A4060300062891000029230" at bounding box center [339, 183] width 183 height 15
click at [408, 178] on icon at bounding box center [412, 183] width 8 height 10
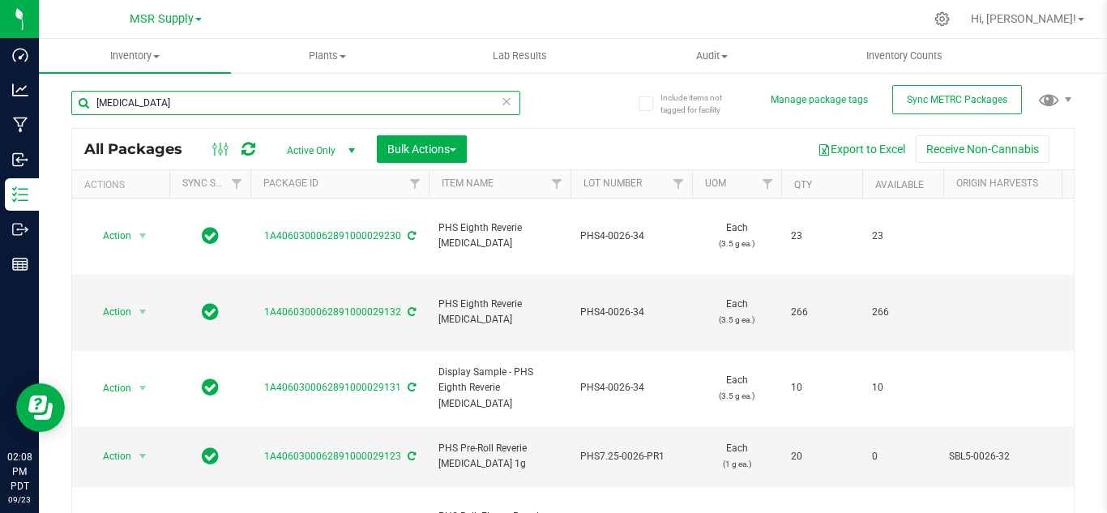
click at [148, 107] on input "[MEDICAL_DATA]" at bounding box center [295, 103] width 449 height 24
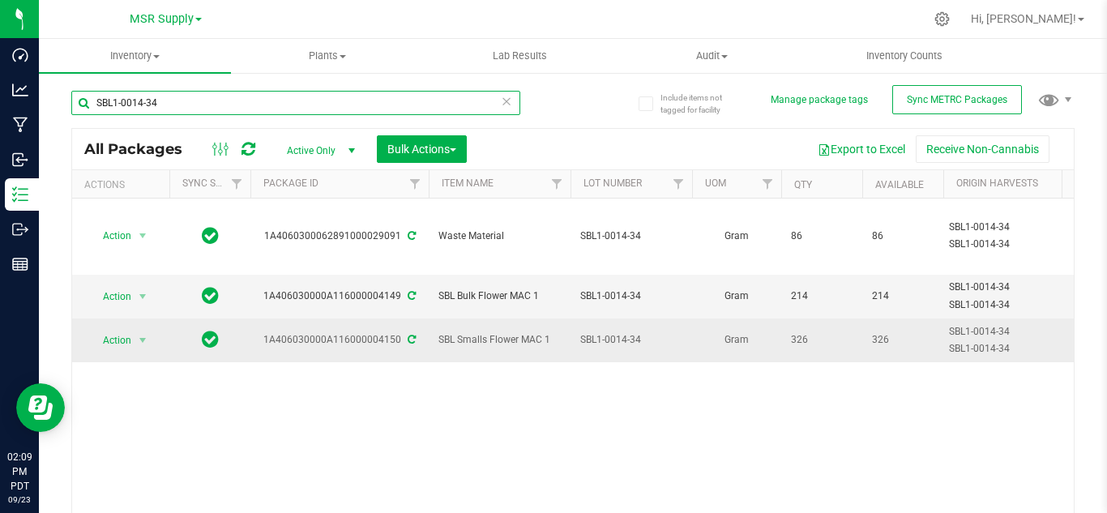
type input "SBL1-0014-34"
drag, startPoint x: 398, startPoint y: 307, endPoint x: 263, endPoint y: 305, distance: 135.4
click at [263, 332] on div "1A406030000A116000004150" at bounding box center [339, 339] width 183 height 15
copy div "1A406030000A116000004150"
